Goal: Entertainment & Leisure: Consume media (video, audio)

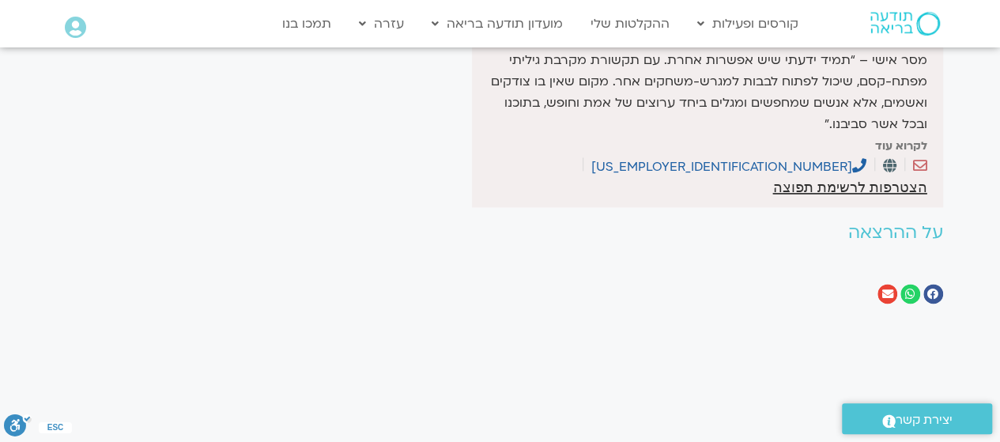
scroll to position [1028, 0]
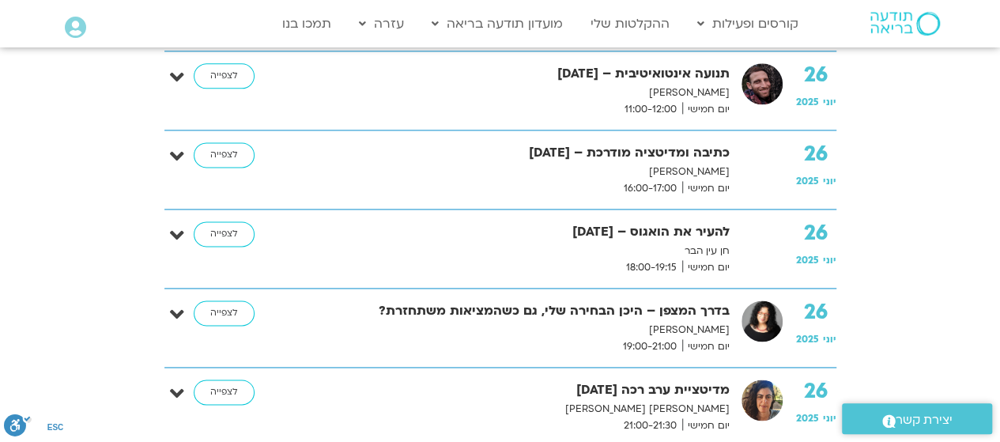
scroll to position [7117, 0]
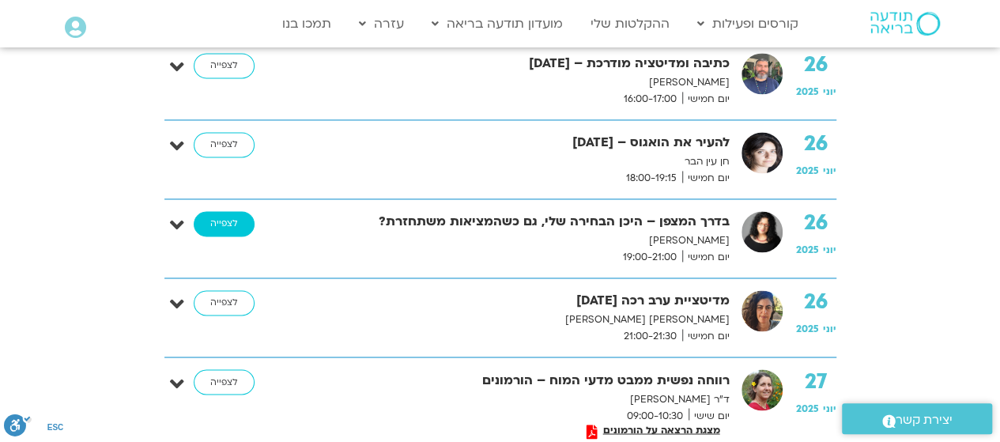
click at [224, 211] on link "לצפייה" at bounding box center [224, 223] width 61 height 25
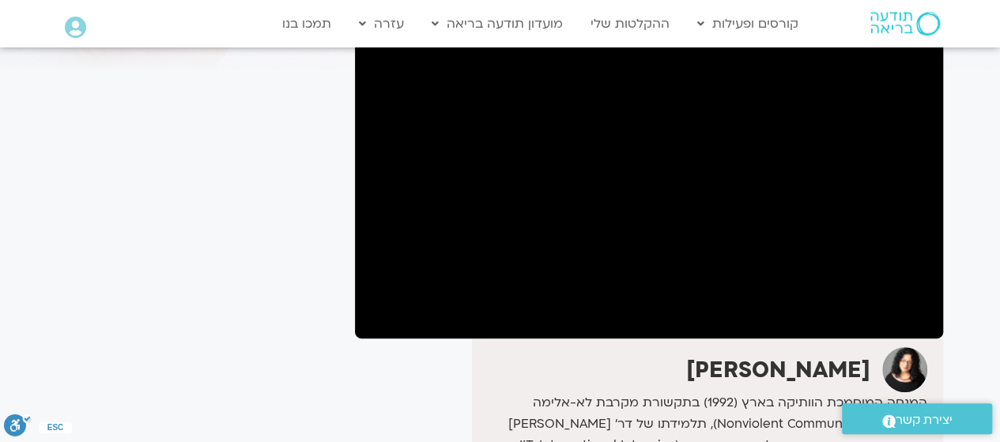
scroll to position [158, 0]
